Goal: Task Accomplishment & Management: Manage account settings

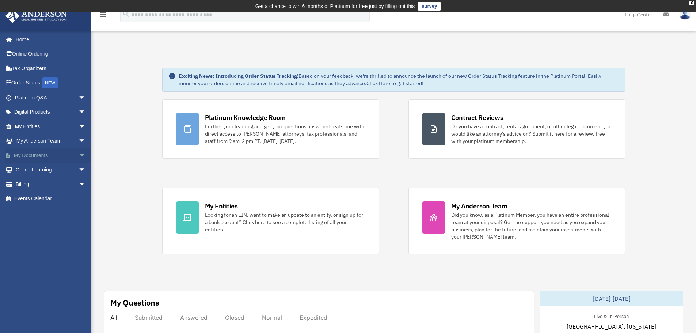
click at [79, 154] on span "arrow_drop_down" at bounding box center [86, 155] width 15 height 15
click at [79, 240] on span "arrow_drop_down" at bounding box center [86, 242] width 15 height 15
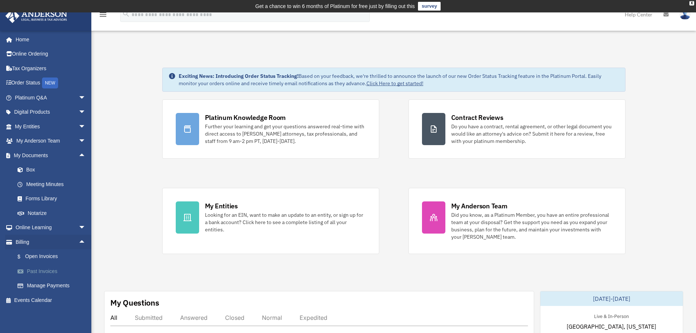
click at [51, 269] on link "Past Invoices" at bounding box center [53, 271] width 87 height 15
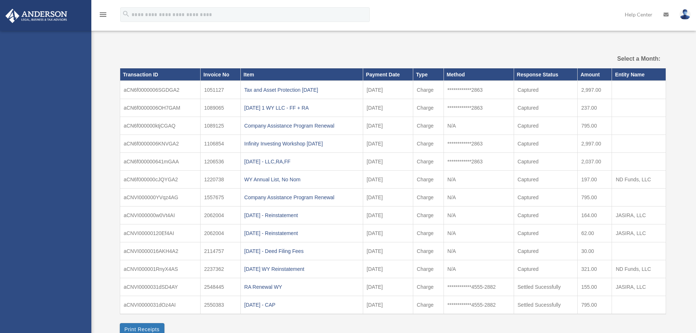
select select
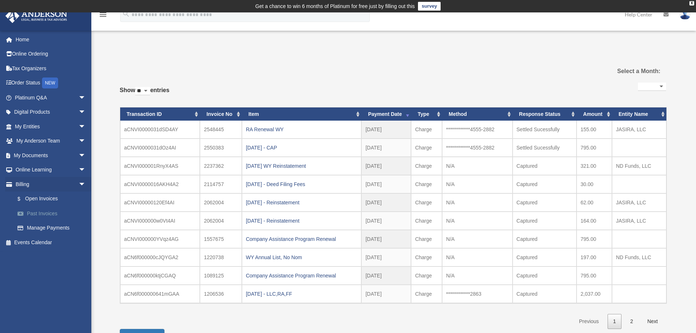
click at [41, 216] on link "Past Invoices" at bounding box center [53, 213] width 87 height 15
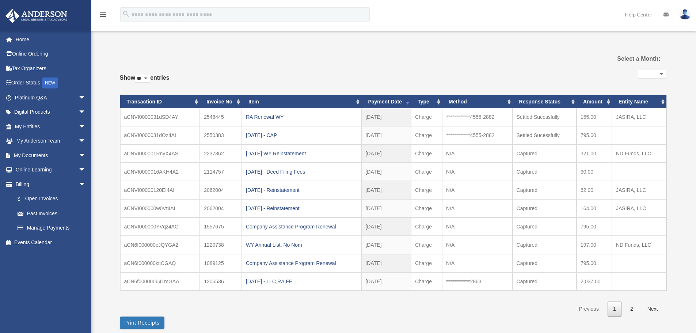
select select
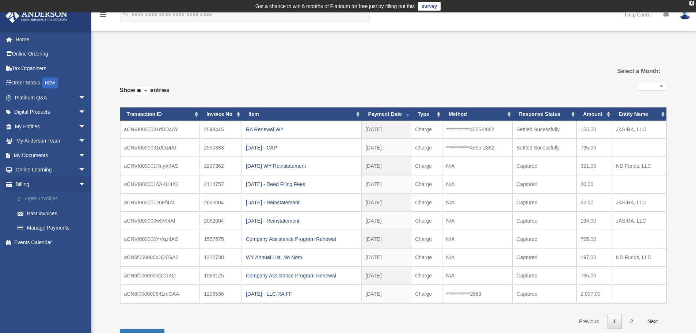
click at [46, 197] on link "$ Open Invoices" at bounding box center [53, 198] width 87 height 15
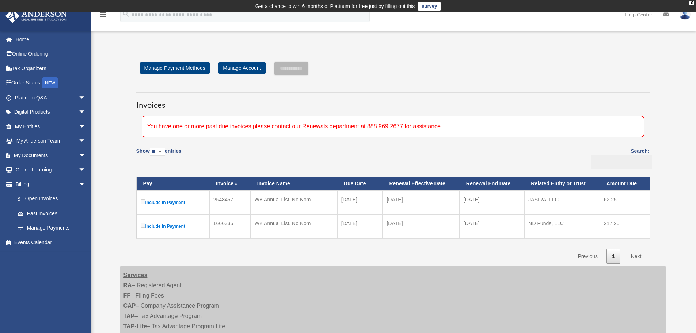
click at [454, 160] on div "Show ** ** ** *** entries Search: Pay Invoice # Invoice Name Due Date Renewal E…" at bounding box center [392, 202] width 513 height 121
click at [145, 202] on label "Include in Payment" at bounding box center [173, 202] width 65 height 9
click at [179, 192] on td "Include in Payment" at bounding box center [173, 202] width 73 height 24
click at [299, 127] on div "You have one or more past due invoices please contact our Renewals department a…" at bounding box center [393, 126] width 502 height 21
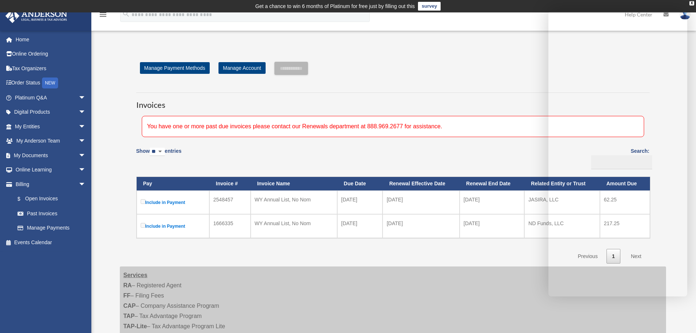
drag, startPoint x: 239, startPoint y: 201, endPoint x: 208, endPoint y: 200, distance: 31.1
click at [208, 200] on tr "Include in Payment 2548457 WY Annual List, No Nom [DATE] [DATE] [DATE] JASIRA, …" at bounding box center [393, 202] width 513 height 24
copy tr "2548457"
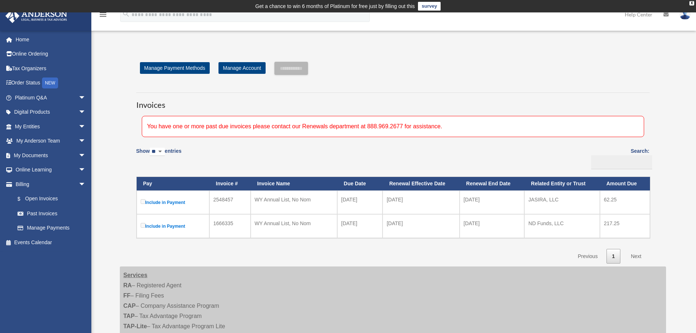
click at [684, 15] on img at bounding box center [685, 14] width 11 height 11
click at [556, 68] on link "Logout" at bounding box center [575, 63] width 73 height 15
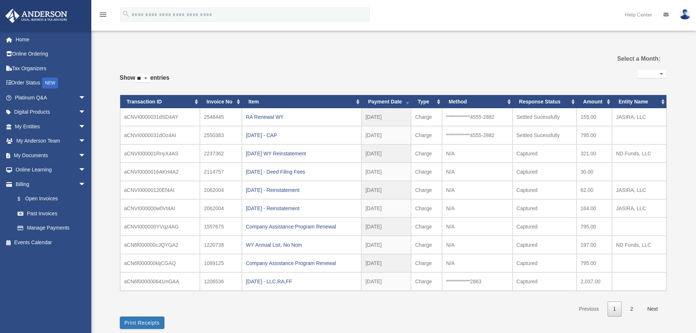
select select
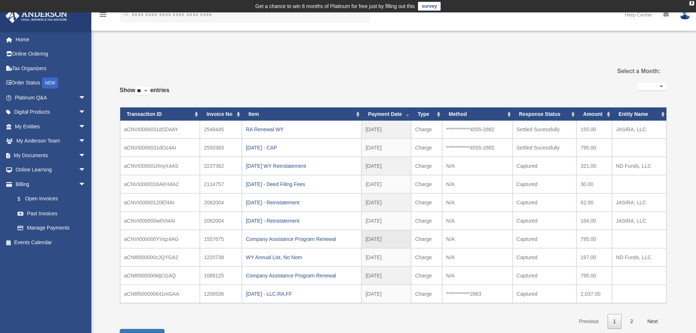
drag, startPoint x: 186, startPoint y: 161, endPoint x: 645, endPoint y: 239, distance: 465.1
click at [645, 239] on tbody "**********" at bounding box center [393, 212] width 546 height 182
copy tbody "2237362 [DATE] WY Reinstatement [DATE] 2024 - Oct Charge N/A Captured 321.00 ND…"
click at [687, 17] on img at bounding box center [685, 14] width 11 height 11
click at [558, 63] on link "Logout" at bounding box center [575, 63] width 73 height 15
